Goal: Information Seeking & Learning: Find specific fact

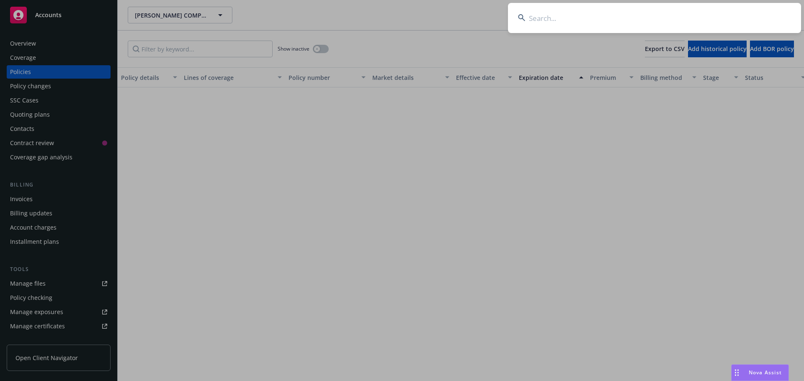
scroll to position [844, 0]
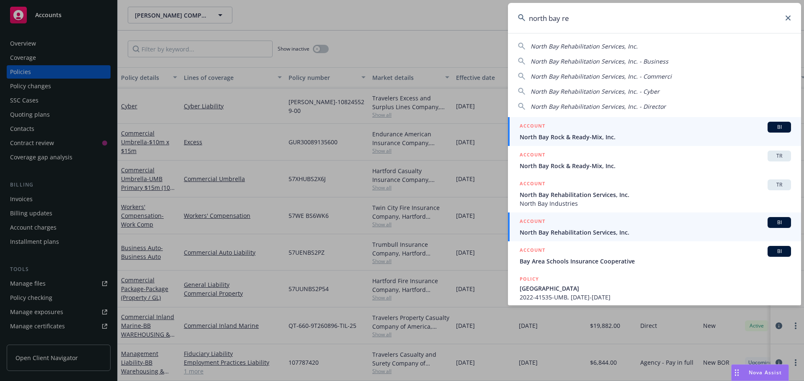
type input "north bay re"
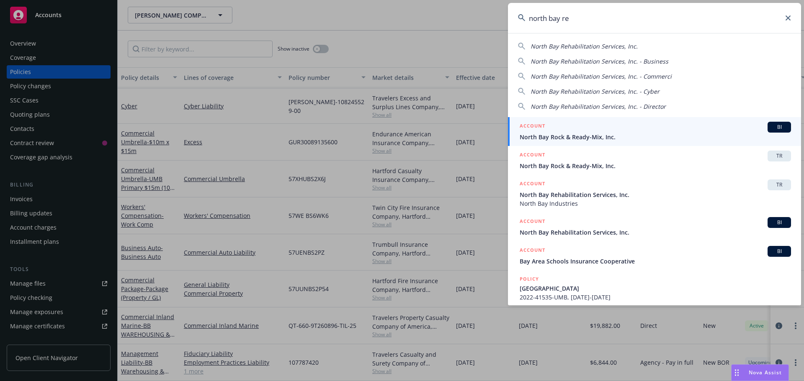
click at [598, 227] on div "ACCOUNT BI" at bounding box center [655, 222] width 271 height 11
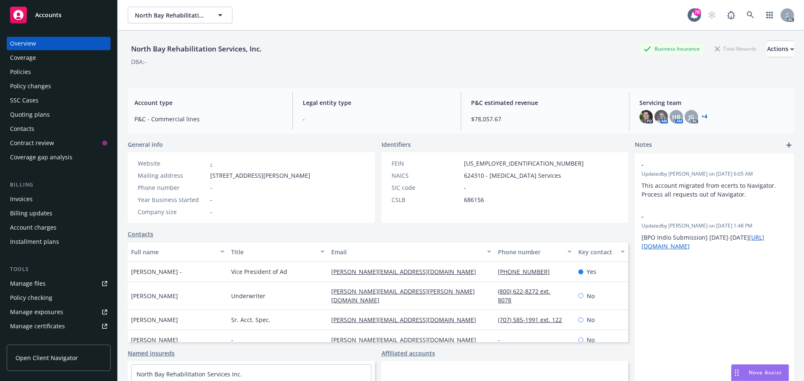
click at [51, 73] on div "Policies" at bounding box center [58, 71] width 97 height 13
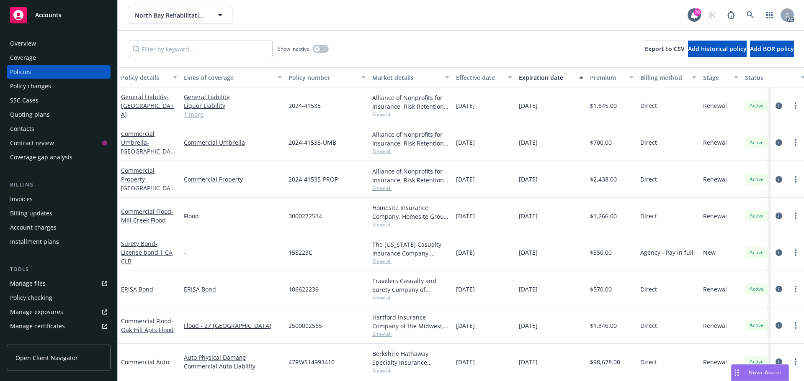
scroll to position [42, 0]
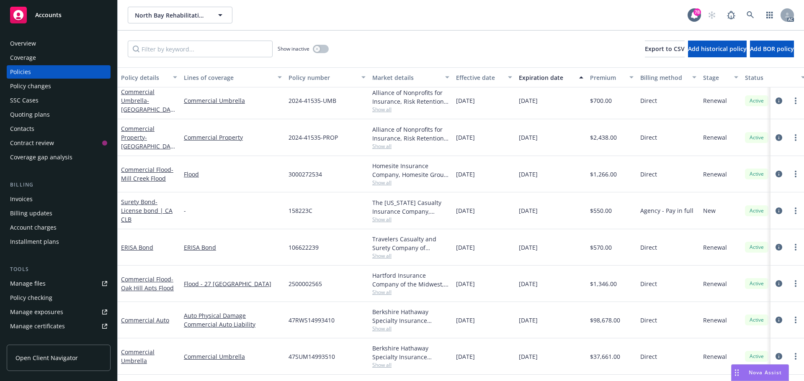
click at [56, 44] on div "Overview" at bounding box center [58, 43] width 97 height 13
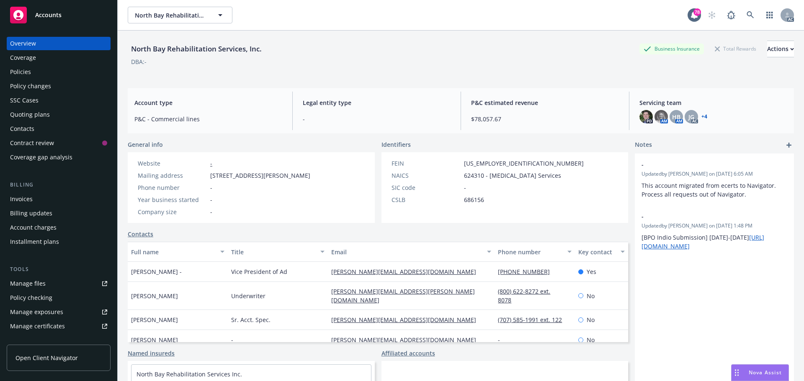
click at [51, 66] on div "Policies" at bounding box center [58, 71] width 97 height 13
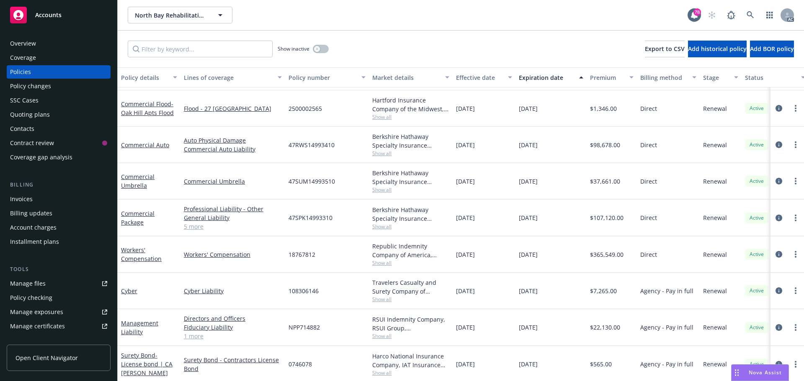
scroll to position [209, 0]
click at [775, 323] on icon "circleInformation" at bounding box center [778, 326] width 7 height 7
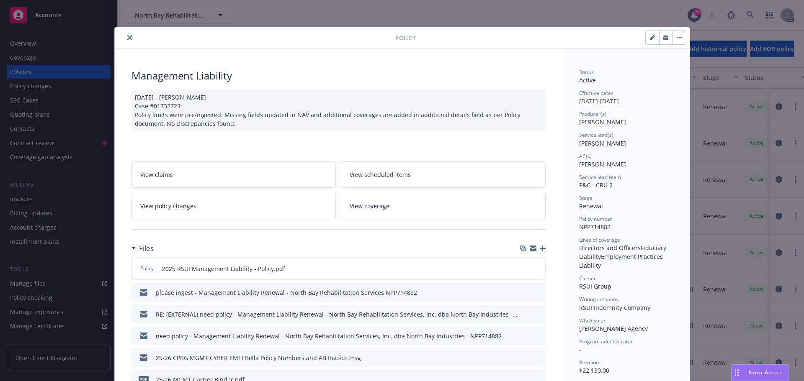
click at [126, 35] on button "close" at bounding box center [130, 38] width 10 height 10
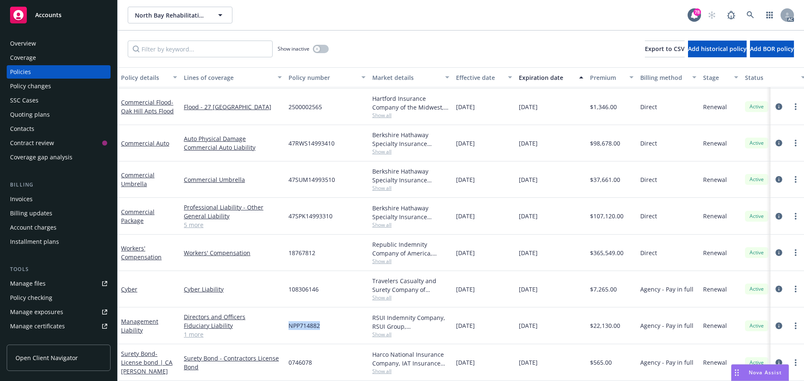
drag, startPoint x: 323, startPoint y: 318, endPoint x: 286, endPoint y: 319, distance: 36.8
click at [286, 319] on div "NPP714882" at bounding box center [327, 326] width 84 height 37
copy span "NPP714882"
click at [380, 331] on span "Show all" at bounding box center [410, 334] width 77 height 7
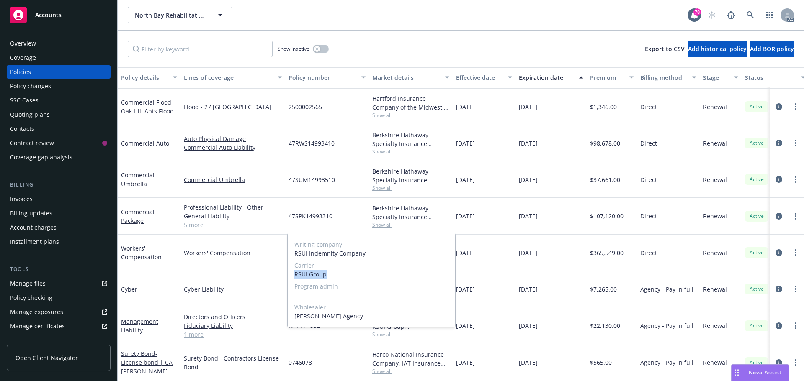
drag, startPoint x: 332, startPoint y: 274, endPoint x: 293, endPoint y: 273, distance: 38.5
click at [293, 273] on div "Writing company RSUI Indemnity Company Carrier RSUI Group Program admin - Whole…" at bounding box center [371, 281] width 167 height 94
copy span "RSUI Group"
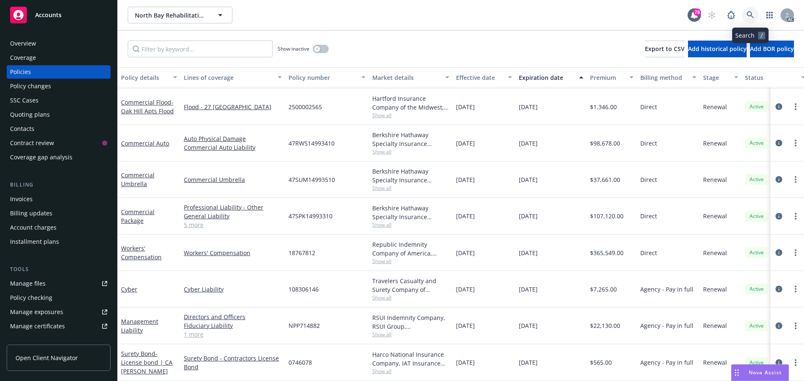
click at [751, 13] on icon at bounding box center [750, 15] width 8 height 8
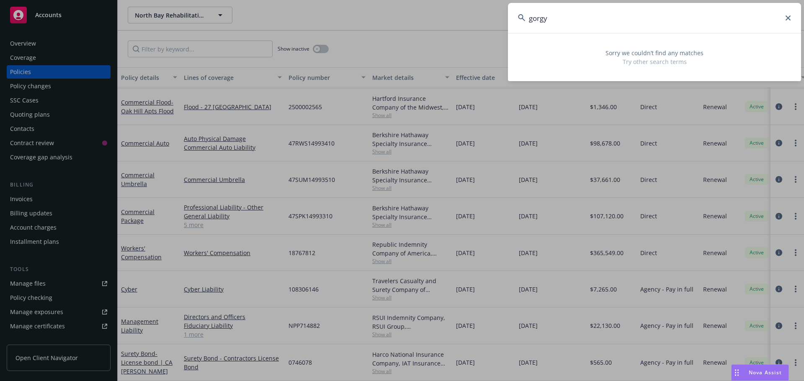
drag, startPoint x: 554, startPoint y: 20, endPoint x: 528, endPoint y: 20, distance: 26.8
click at [528, 20] on input "gorgy" at bounding box center [654, 18] width 293 height 30
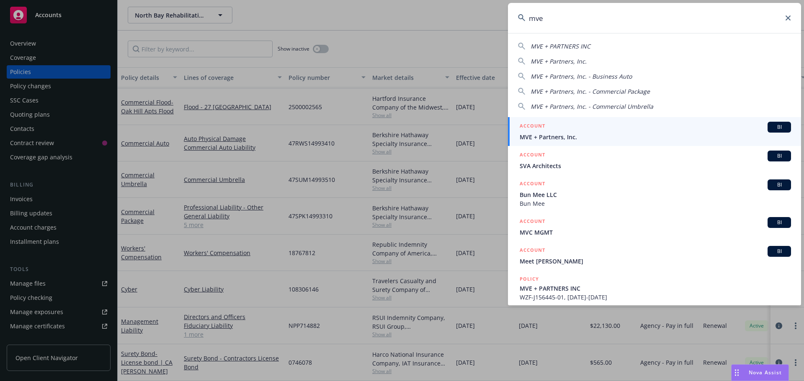
type input "mve"
click at [576, 136] on span "MVE + Partners, Inc." at bounding box center [655, 137] width 271 height 9
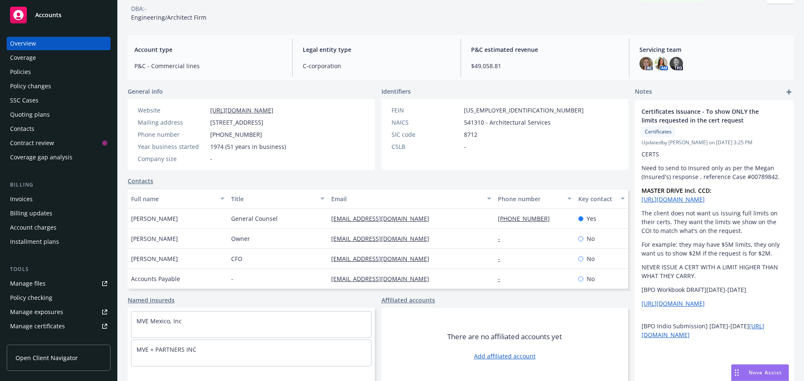
scroll to position [57, 0]
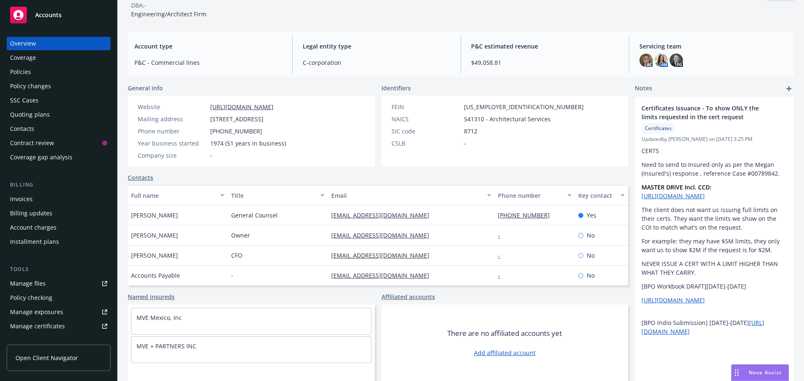
click at [36, 71] on div "Policies" at bounding box center [58, 71] width 97 height 13
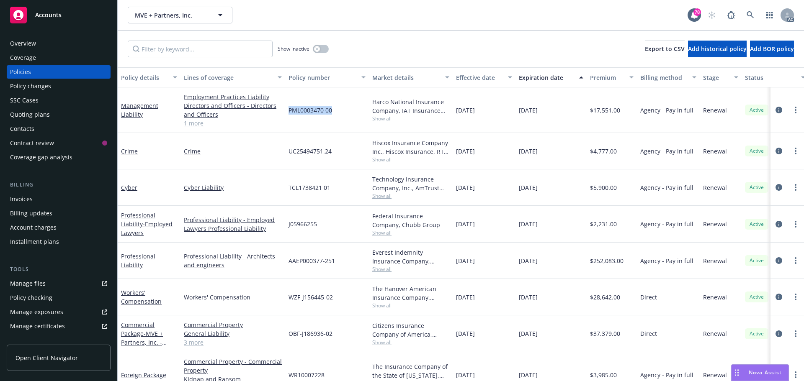
drag, startPoint x: 333, startPoint y: 110, endPoint x: 289, endPoint y: 110, distance: 43.5
click at [289, 110] on div "PML0003470 00" at bounding box center [327, 111] width 84 height 46
copy span "PML0003470 00"
click at [378, 119] on span "Show all" at bounding box center [410, 118] width 77 height 7
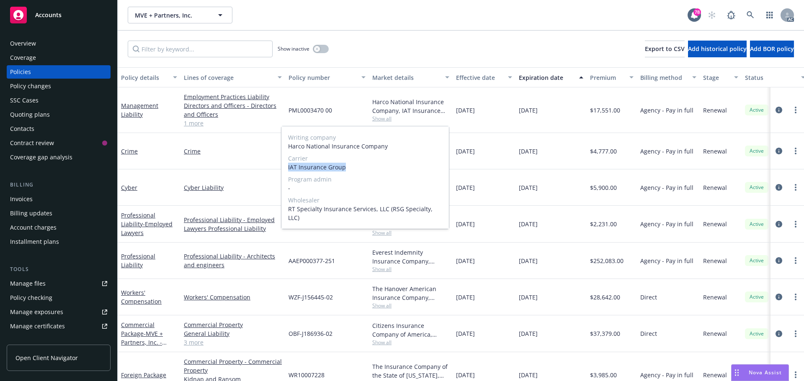
drag, startPoint x: 349, startPoint y: 167, endPoint x: 288, endPoint y: 168, distance: 61.1
click at [288, 168] on span "IAT Insurance Group" at bounding box center [365, 167] width 154 height 9
copy span "IAT Insurance Group"
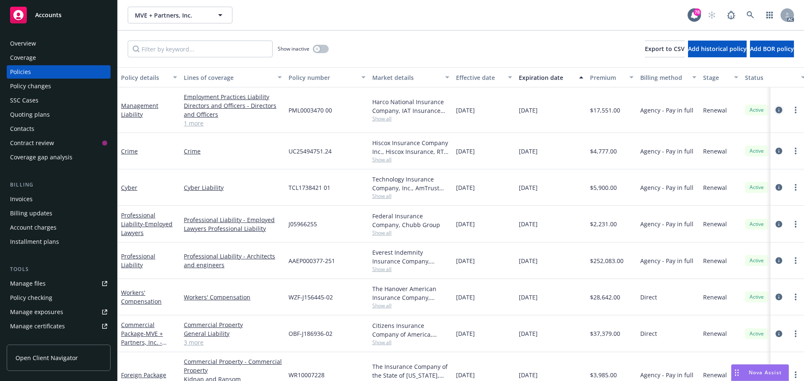
click at [775, 109] on icon "circleInformation" at bounding box center [778, 110] width 7 height 7
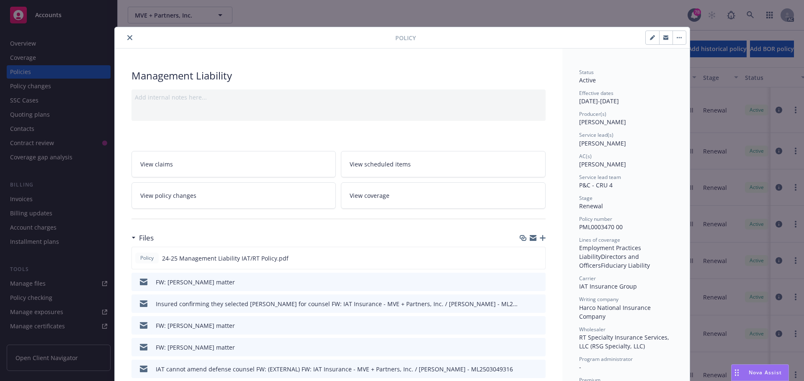
click at [127, 39] on icon "close" at bounding box center [129, 37] width 5 height 5
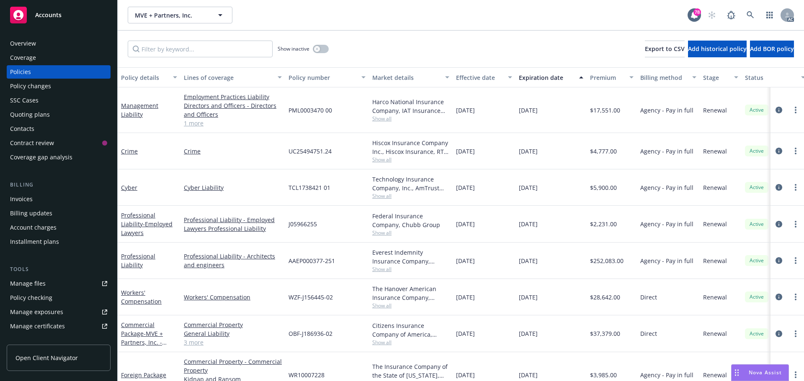
click at [48, 44] on div "Overview" at bounding box center [58, 43] width 97 height 13
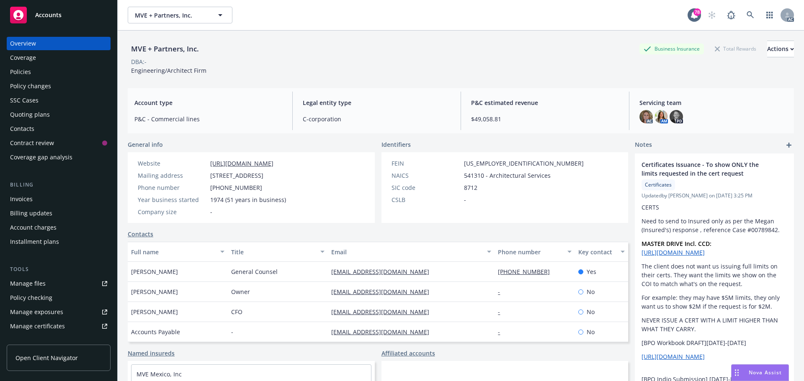
click at [28, 72] on div "Policies" at bounding box center [20, 71] width 21 height 13
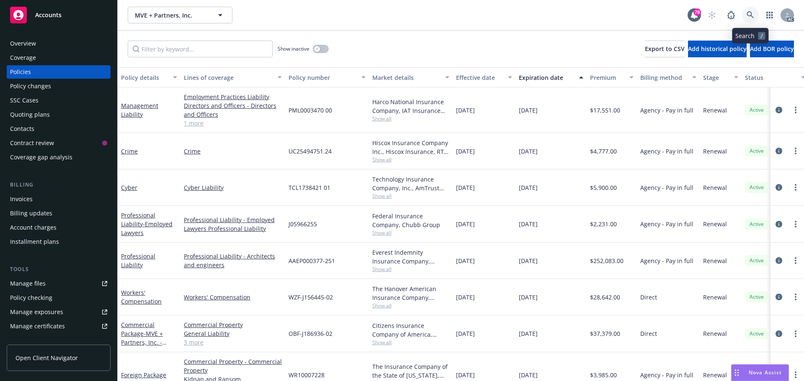
click at [752, 13] on icon at bounding box center [750, 15] width 8 height 8
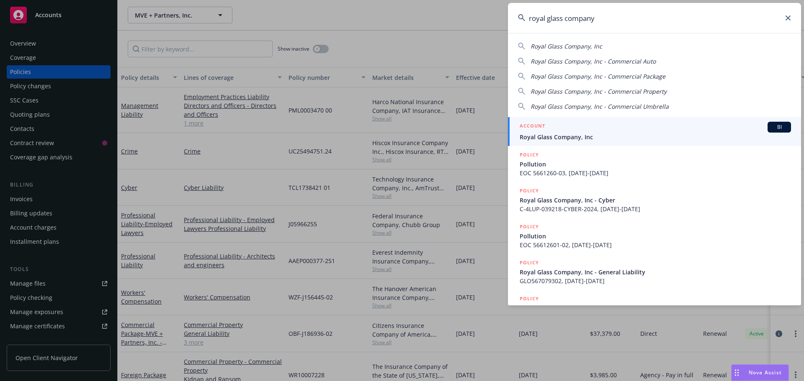
type input "royal glass company"
click at [566, 128] on div "ACCOUNT BI" at bounding box center [655, 127] width 271 height 11
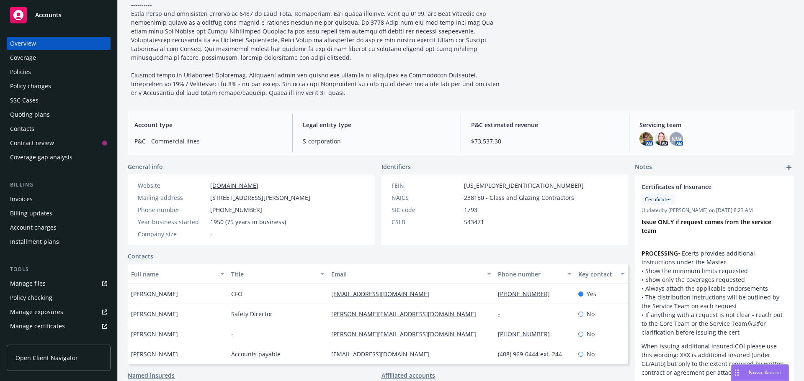
scroll to position [126, 0]
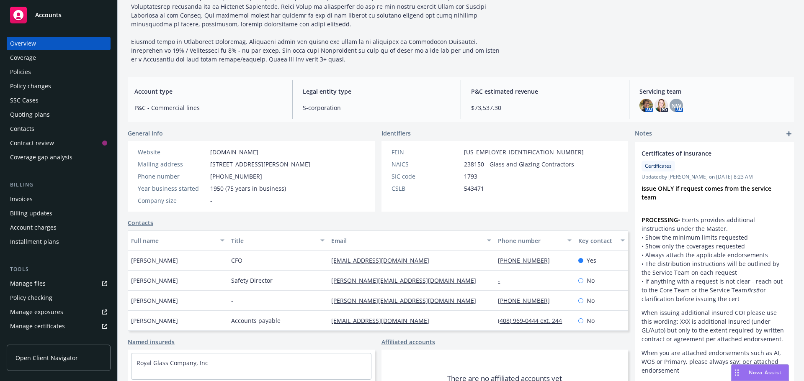
click at [54, 75] on div "Policies" at bounding box center [58, 71] width 97 height 13
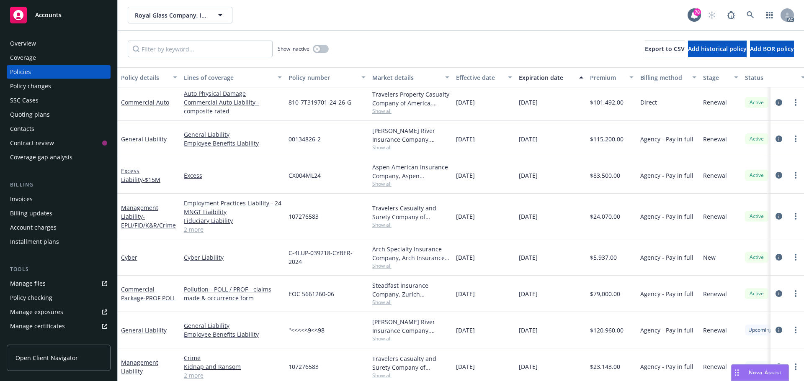
scroll to position [84, 0]
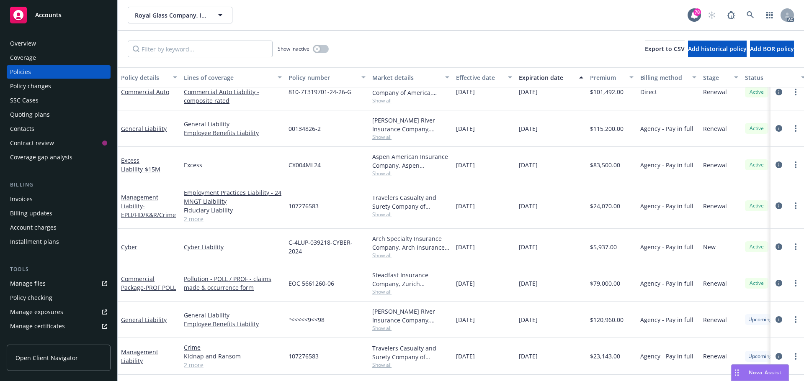
click at [377, 257] on span "Show all" at bounding box center [410, 255] width 77 height 7
drag, startPoint x: 365, startPoint y: 247, endPoint x: 287, endPoint y: 247, distance: 78.7
click at [287, 247] on div "C-4LUP-039218-CYBER-2024" at bounding box center [327, 247] width 84 height 36
copy span "C-4LUP-039218-CYBER-2024"
click at [756, 13] on link at bounding box center [750, 15] width 17 height 17
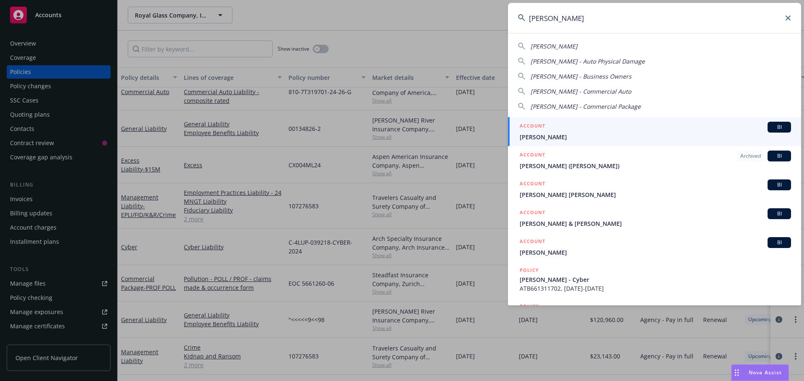
type input "[PERSON_NAME]"
click at [583, 126] on div "ACCOUNT BI" at bounding box center [655, 127] width 271 height 11
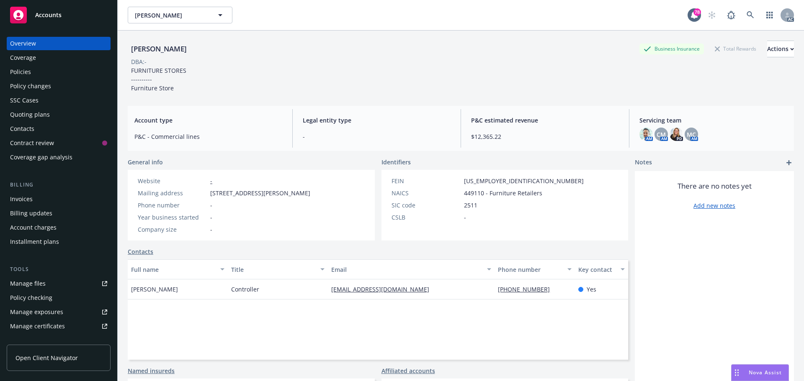
click at [28, 76] on div "Policies" at bounding box center [20, 71] width 21 height 13
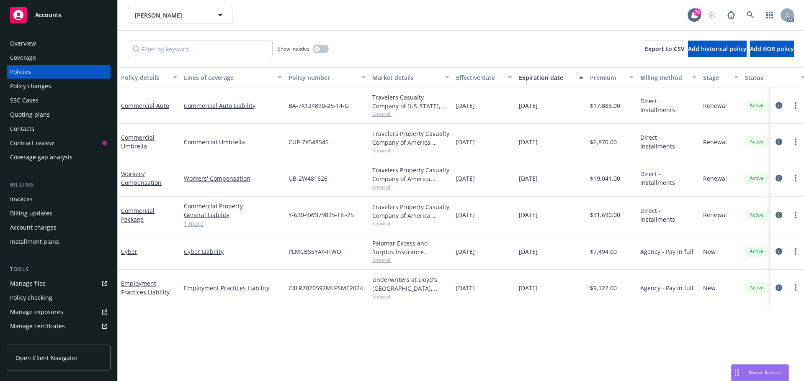
click at [387, 114] on span "Show all" at bounding box center [410, 114] width 77 height 7
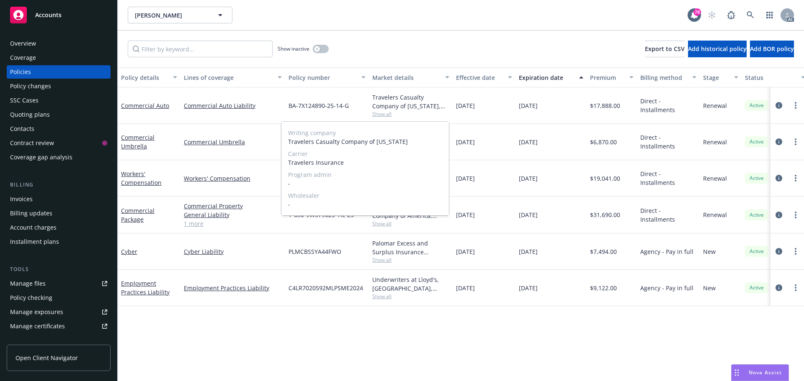
click at [406, 111] on span "Show all" at bounding box center [410, 114] width 77 height 7
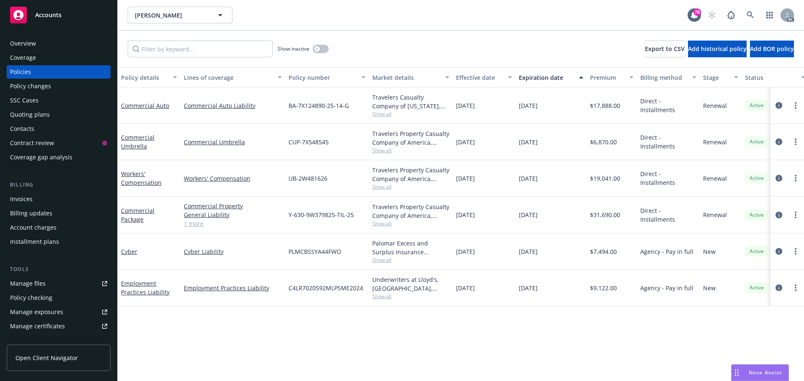
click at [386, 148] on span "Show all" at bounding box center [410, 150] width 77 height 7
click at [399, 141] on div "Travelers Property Casualty Company of America, Travelers Insurance" at bounding box center [410, 138] width 77 height 18
click at [383, 261] on span "Show all" at bounding box center [410, 260] width 77 height 7
click at [407, 237] on div "Palomar Excess and Surplus Insurance Company, [GEOGRAPHIC_DATA], Cowbell Cyber,…" at bounding box center [411, 252] width 84 height 36
click at [322, 47] on button "button" at bounding box center [321, 49] width 16 height 8
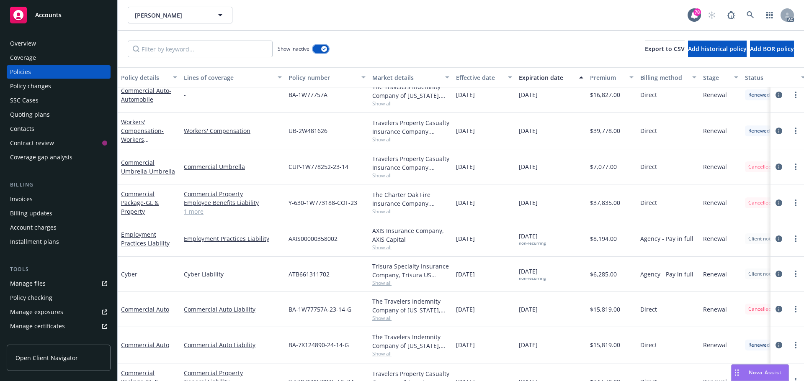
scroll to position [409, 0]
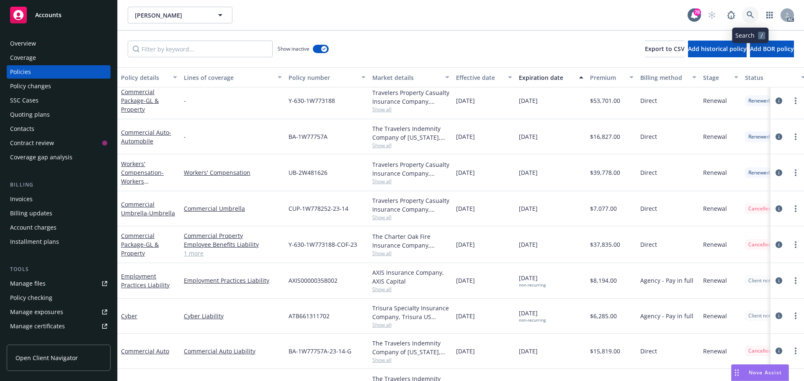
click at [746, 10] on link at bounding box center [750, 15] width 17 height 17
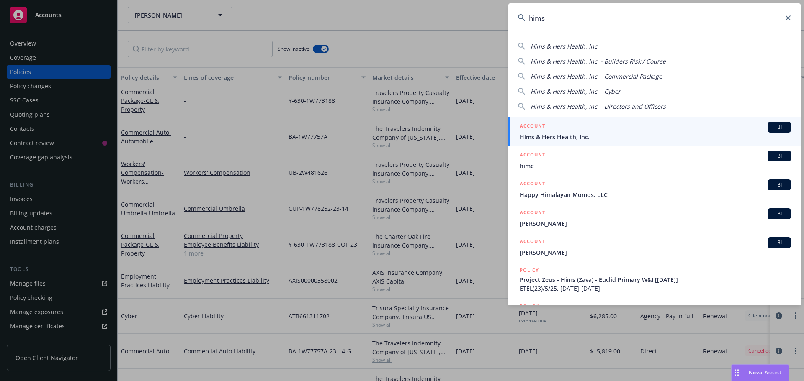
type input "hims"
click at [587, 131] on div "ACCOUNT BI" at bounding box center [655, 127] width 271 height 11
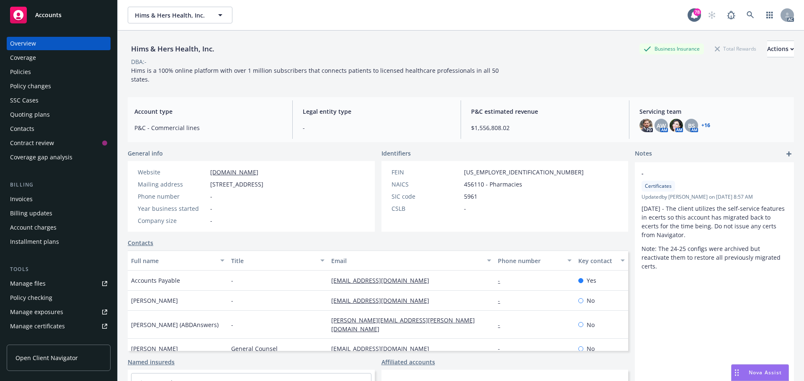
click at [26, 74] on div "Policies" at bounding box center [20, 71] width 21 height 13
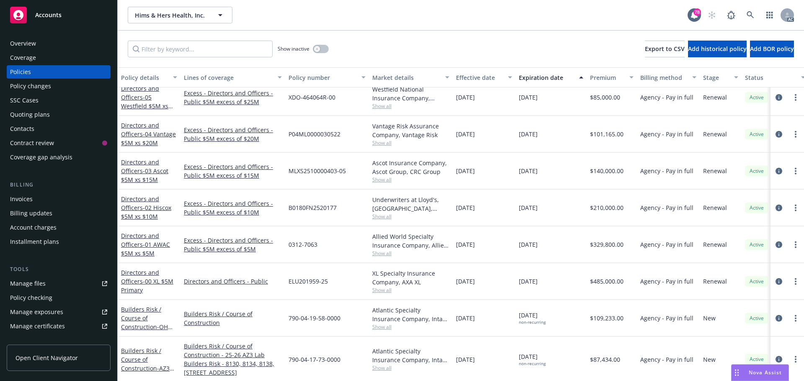
scroll to position [1130, 0]
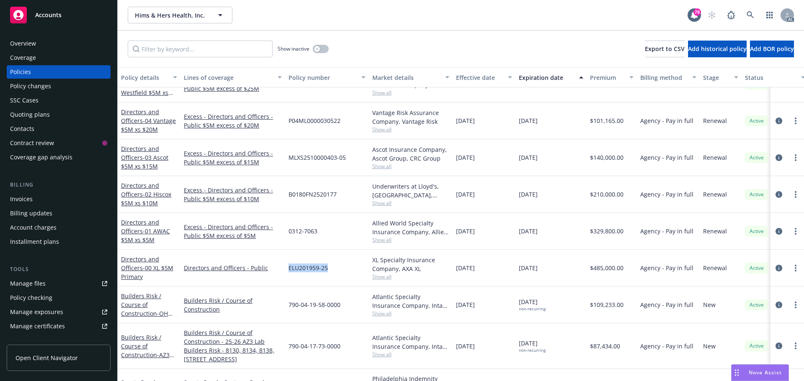
drag, startPoint x: 330, startPoint y: 268, endPoint x: 290, endPoint y: 268, distance: 40.2
click at [288, 268] on div "ELU201959-25" at bounding box center [327, 268] width 84 height 37
copy span "ELU201959-25"
click at [385, 275] on span "Show all" at bounding box center [410, 276] width 77 height 7
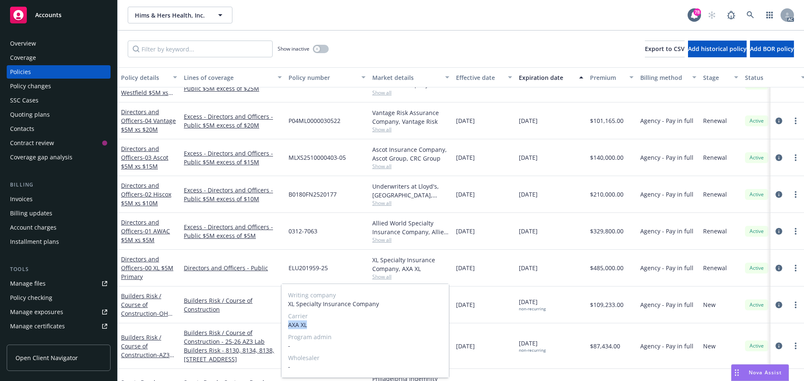
drag, startPoint x: 310, startPoint y: 324, endPoint x: 287, endPoint y: 325, distance: 23.1
click at [287, 325] on div "Writing company XL Specialty Insurance Company Carrier AXA XL Program admin - W…" at bounding box center [364, 331] width 167 height 94
copy span "AXA XL"
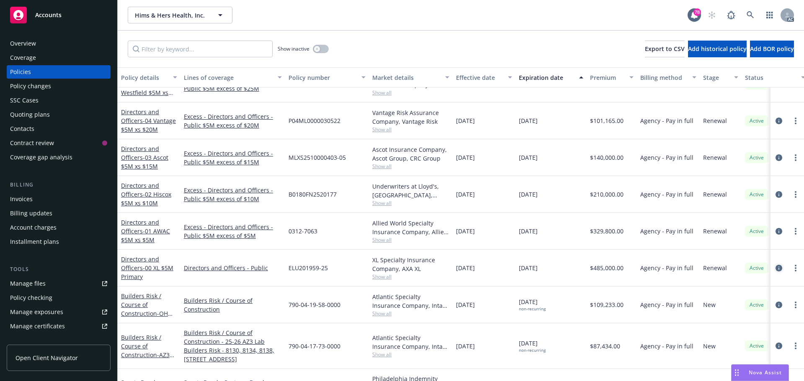
click at [775, 267] on icon "circleInformation" at bounding box center [778, 268] width 7 height 7
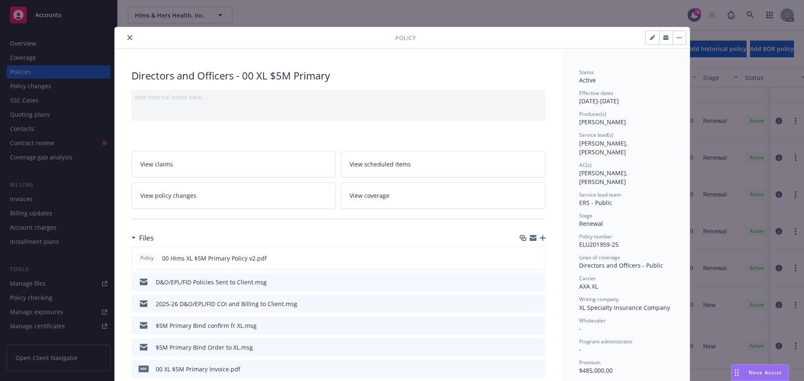
click at [127, 36] on icon "close" at bounding box center [129, 37] width 5 height 5
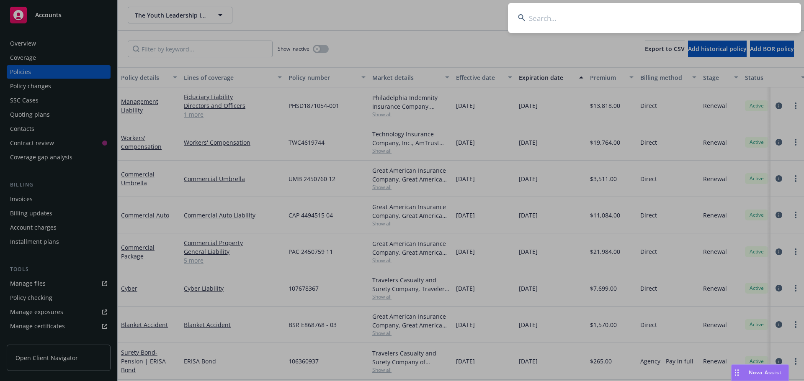
scroll to position [5, 0]
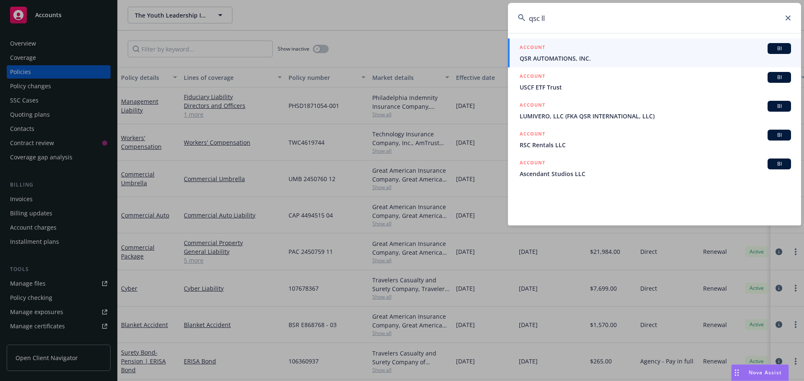
type input "qsc ll"
